Goal: Navigation & Orientation: Find specific page/section

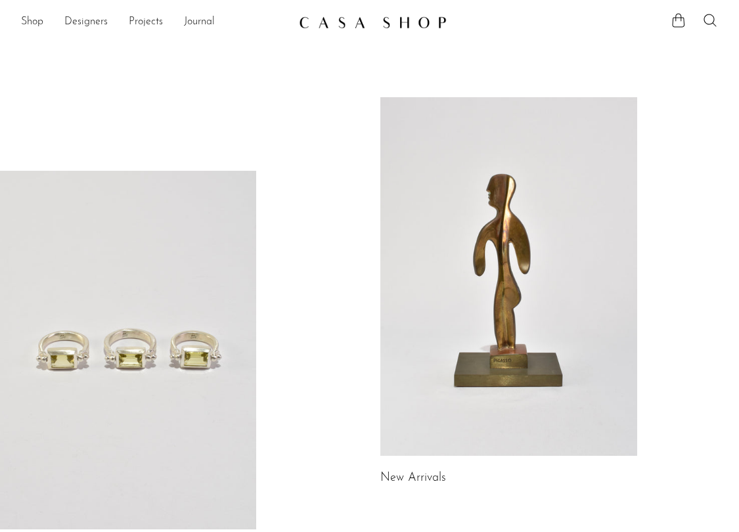
click at [428, 232] on link at bounding box center [508, 276] width 256 height 359
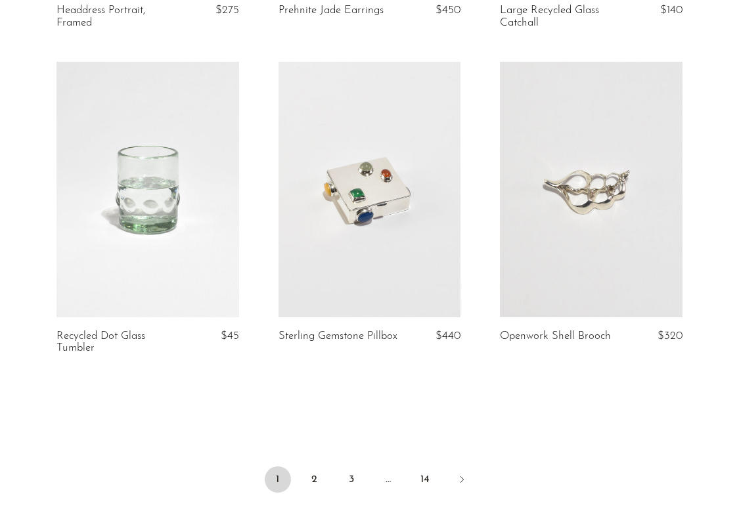
scroll to position [3811, 0]
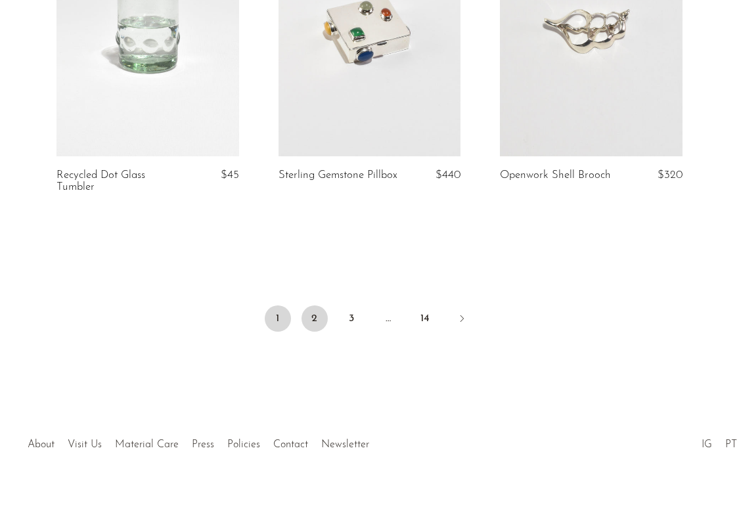
click at [313, 319] on link "2" at bounding box center [315, 318] width 26 height 26
